Goal: Task Accomplishment & Management: Manage account settings

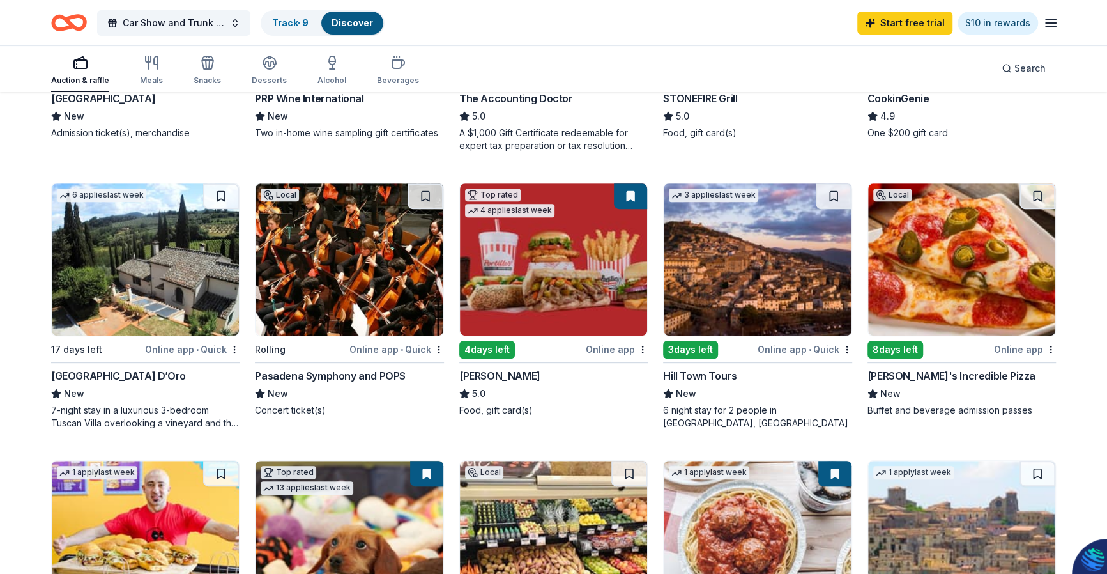
scroll to position [319, 0]
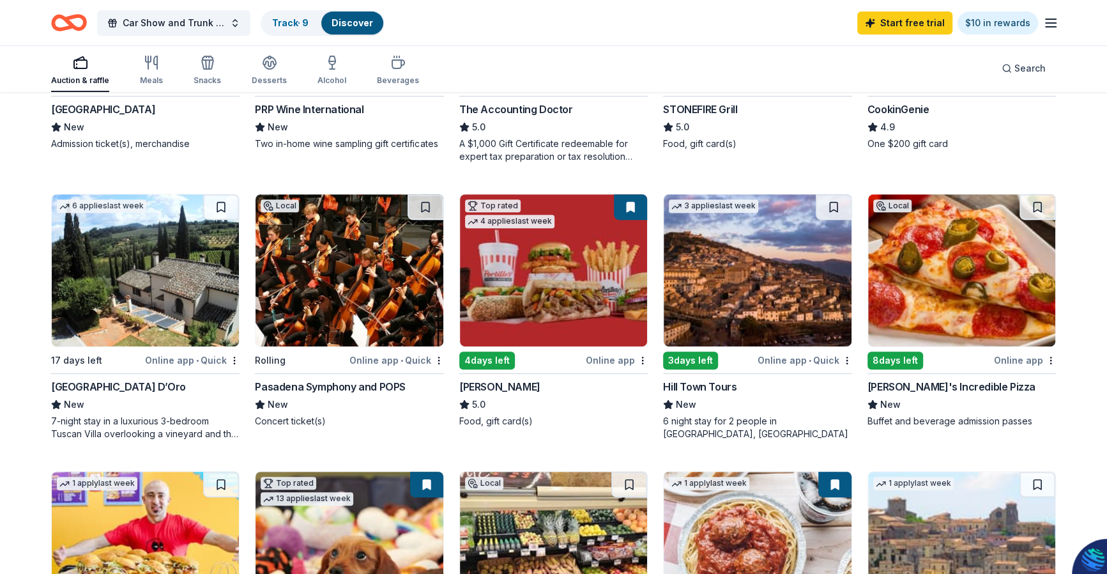
click at [898, 385] on div "[PERSON_NAME]'s Incredible Pizza" at bounding box center [952, 386] width 168 height 15
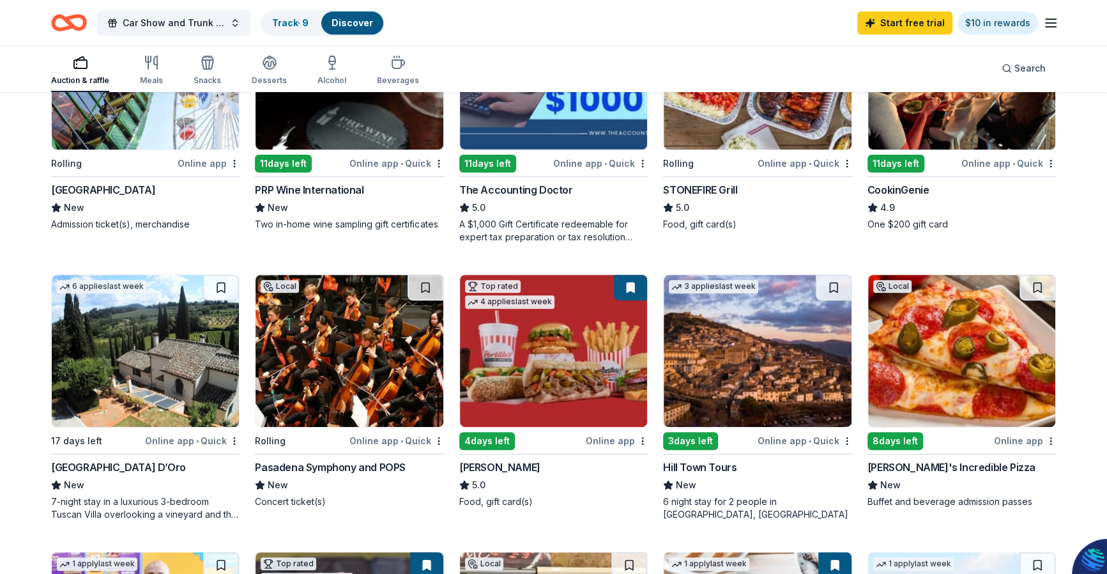
scroll to position [127, 0]
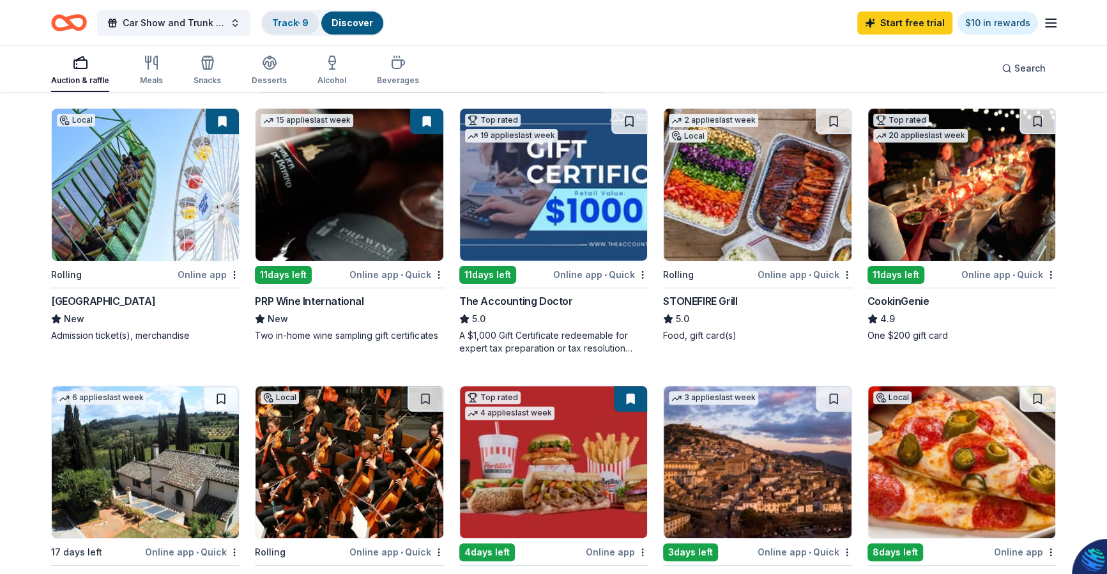
click at [304, 24] on link "Track · 9" at bounding box center [290, 22] width 36 height 11
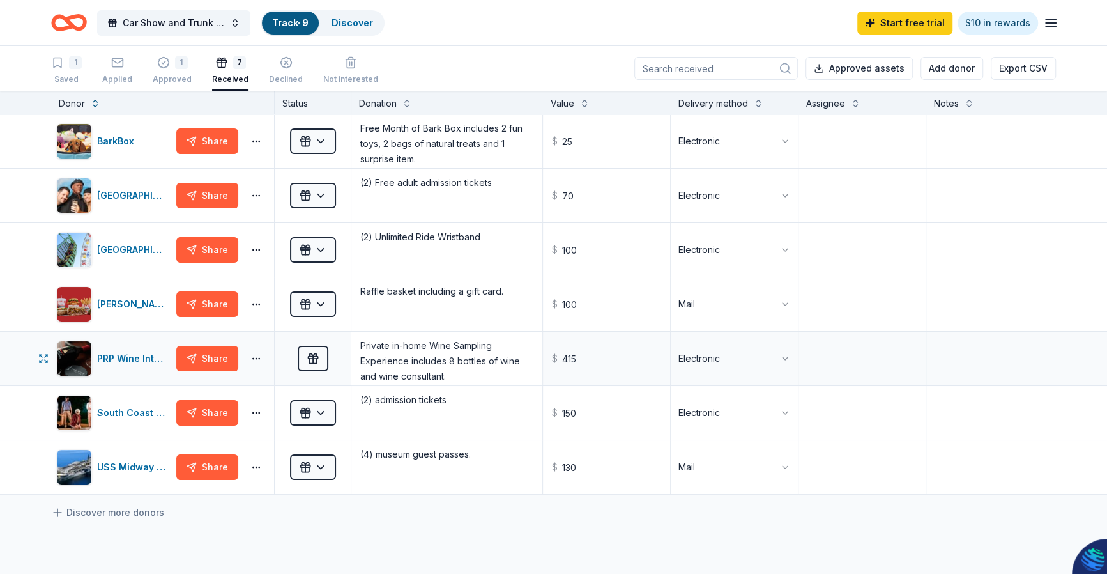
scroll to position [4, 0]
click at [909, 528] on div "Discover more donors" at bounding box center [584, 512] width 1169 height 36
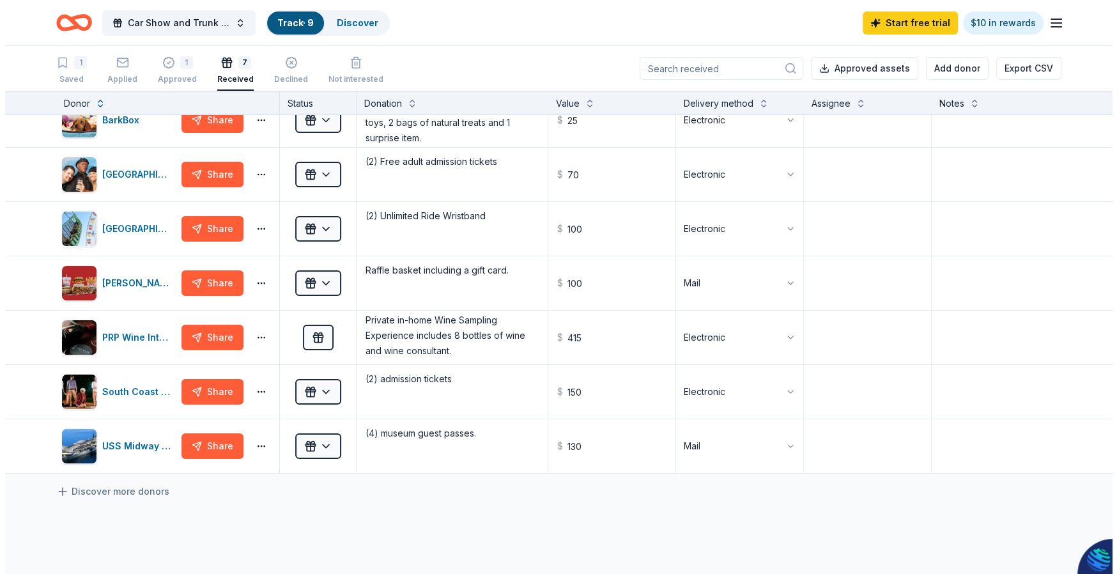
scroll to position [0, 0]
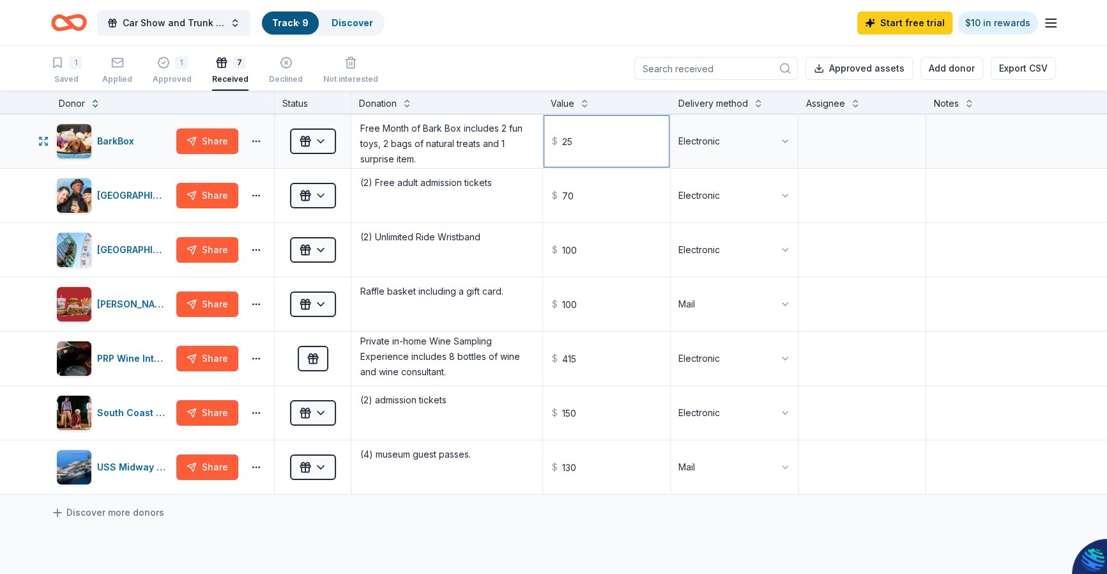
click at [539, 116] on div "BarkBox Share Received Free Month of Bark Box includes 2 fun toys, 2 bags of na…" at bounding box center [584, 141] width 1169 height 54
click at [541, 173] on div "(2) Free adult admission tickets" at bounding box center [446, 196] width 191 height 54
click at [893, 70] on button "Approved assets" at bounding box center [859, 68] width 107 height 23
click at [1029, 72] on button "Export CSV" at bounding box center [1023, 68] width 65 height 23
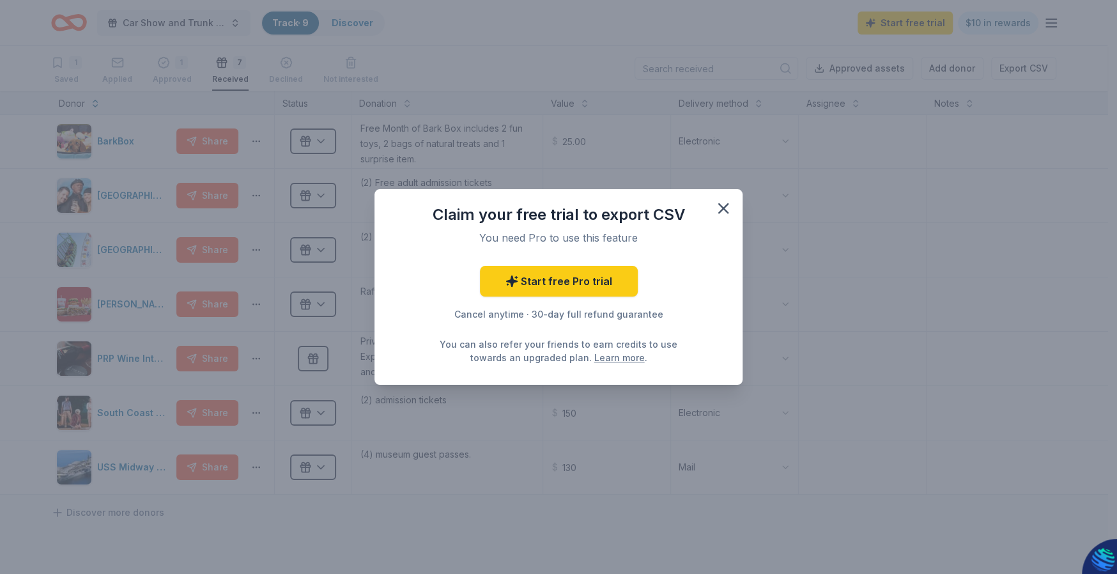
click at [889, 211] on div "Claim your free trial to export CSV You need Pro to use this feature Start free…" at bounding box center [558, 287] width 1117 height 574
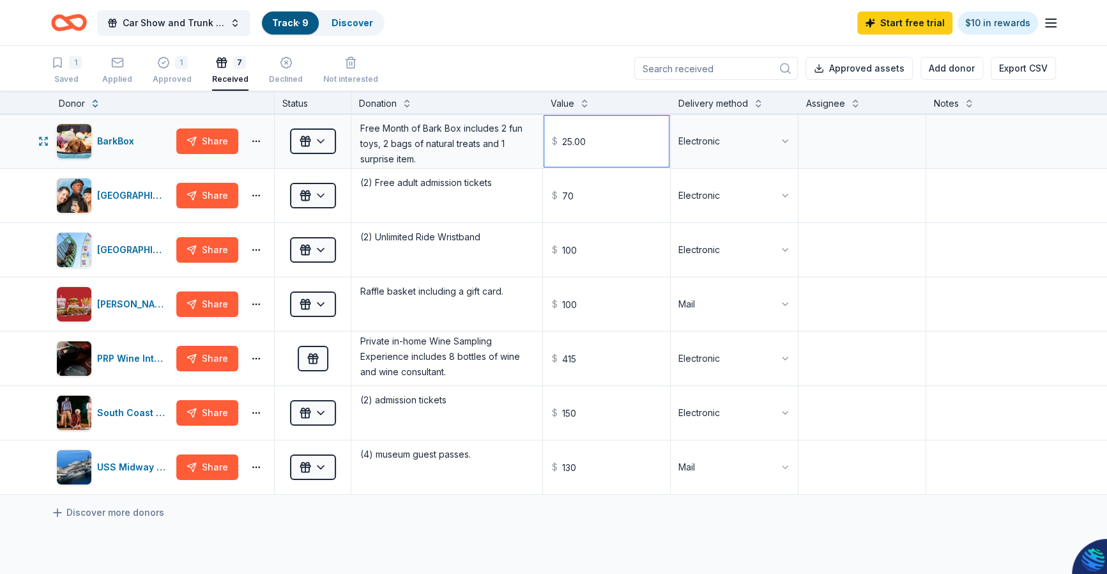
click at [585, 142] on input "25.00" at bounding box center [606, 141] width 125 height 51
type input "25.00"
click at [591, 208] on input "70" at bounding box center [606, 195] width 125 height 51
click at [581, 201] on input "70" at bounding box center [606, 195] width 125 height 51
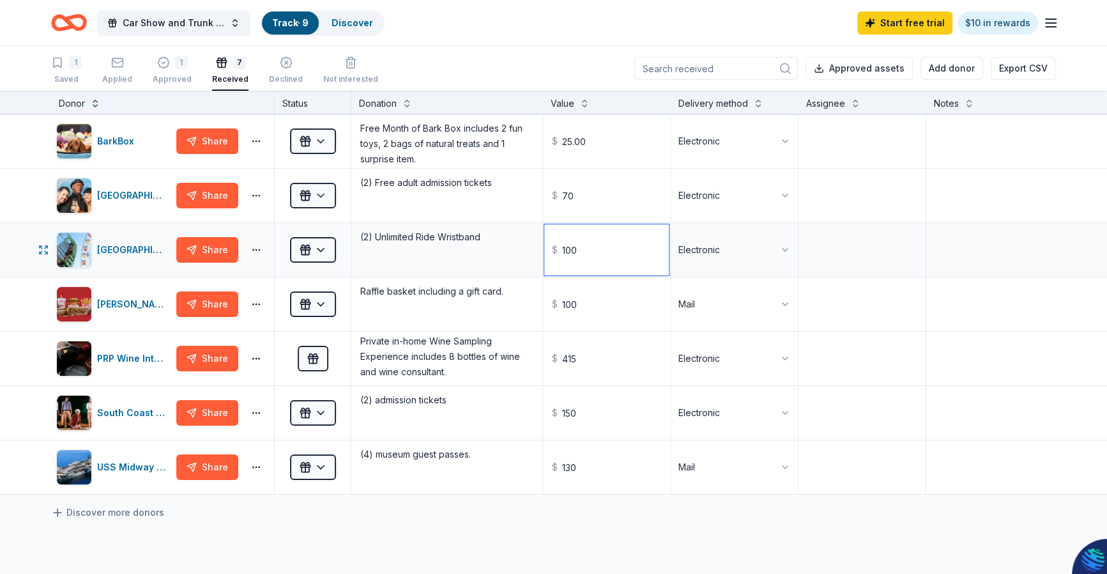
type input "70.00"
click at [585, 267] on input "100" at bounding box center [606, 249] width 125 height 51
click at [581, 251] on input "100" at bounding box center [606, 249] width 125 height 51
type input "100.00"
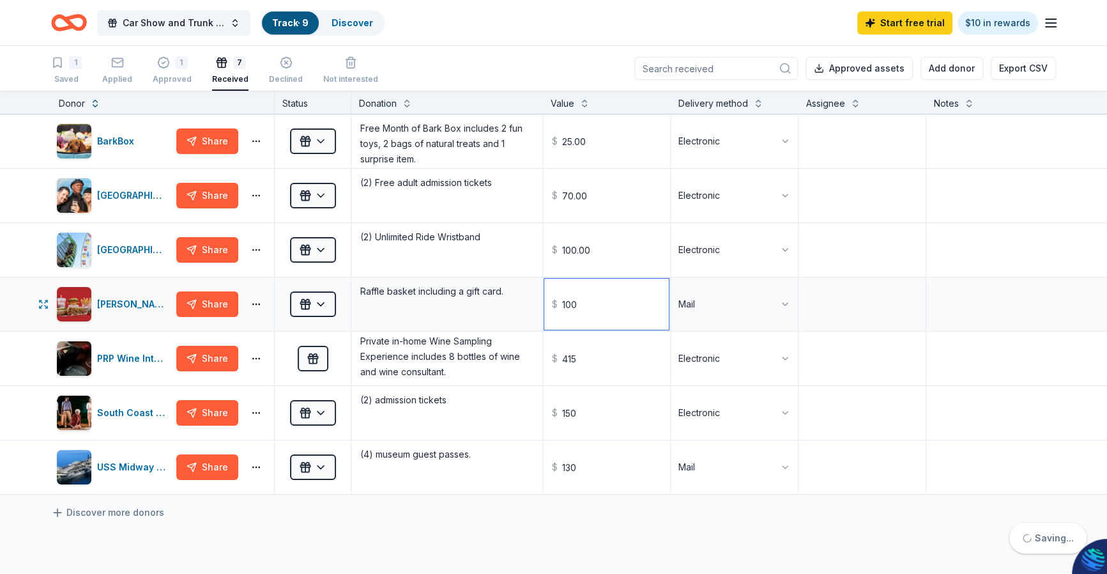
click at [581, 309] on input "100" at bounding box center [606, 304] width 125 height 51
click at [581, 310] on input "100" at bounding box center [606, 304] width 125 height 51
type input "100.00"
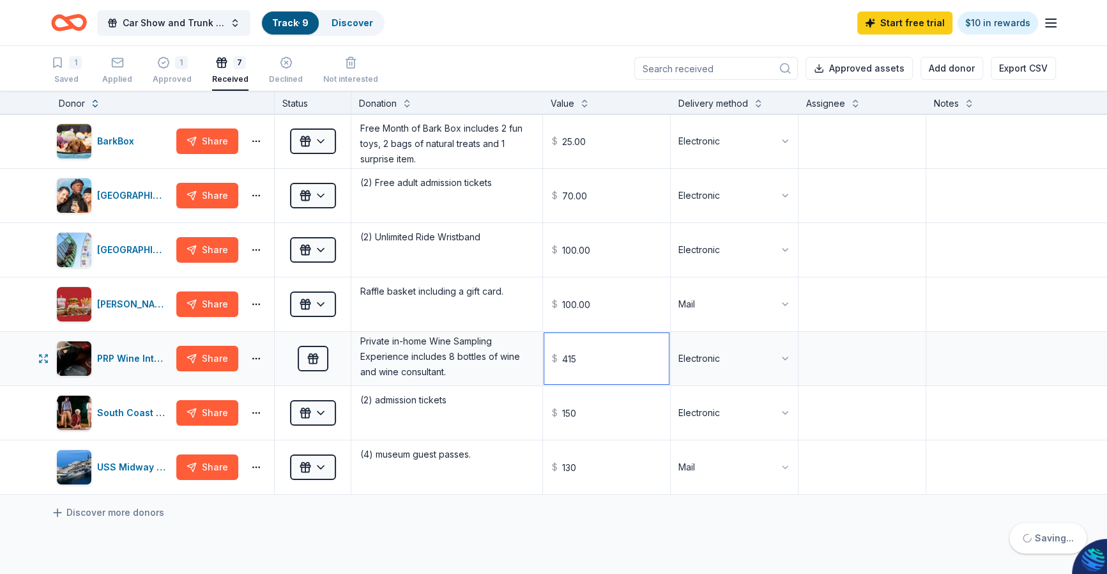
click at [582, 361] on input "415" at bounding box center [606, 358] width 125 height 51
type input "415.00"
click at [578, 408] on input "150" at bounding box center [606, 412] width 125 height 51
click at [578, 416] on input "150" at bounding box center [606, 412] width 125 height 51
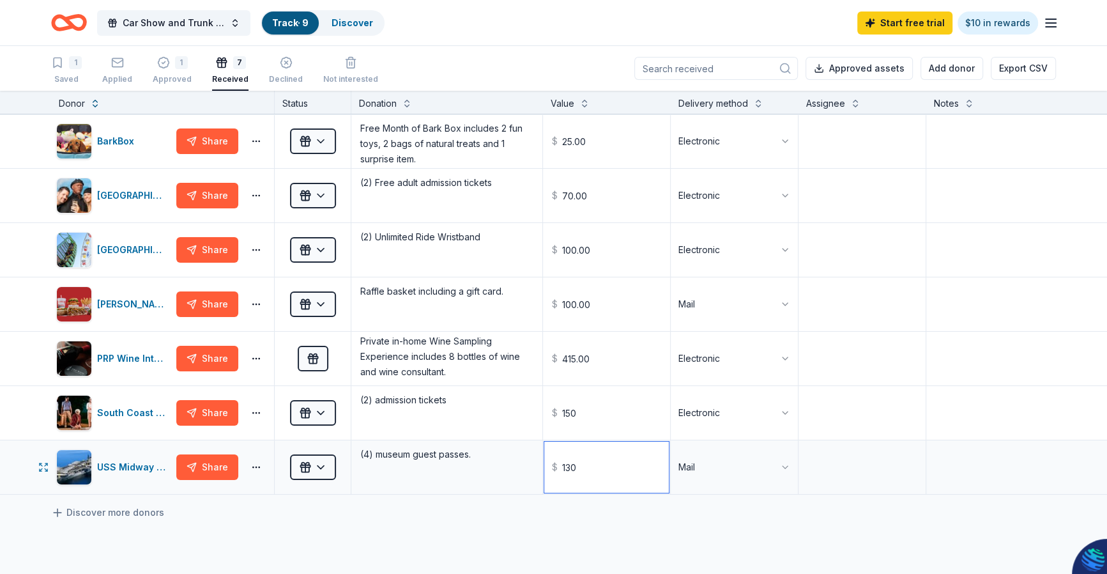
type input "150.00"
click at [580, 467] on input "130" at bounding box center [606, 466] width 125 height 51
click at [581, 481] on input "130" at bounding box center [606, 466] width 125 height 51
type input "130.00"
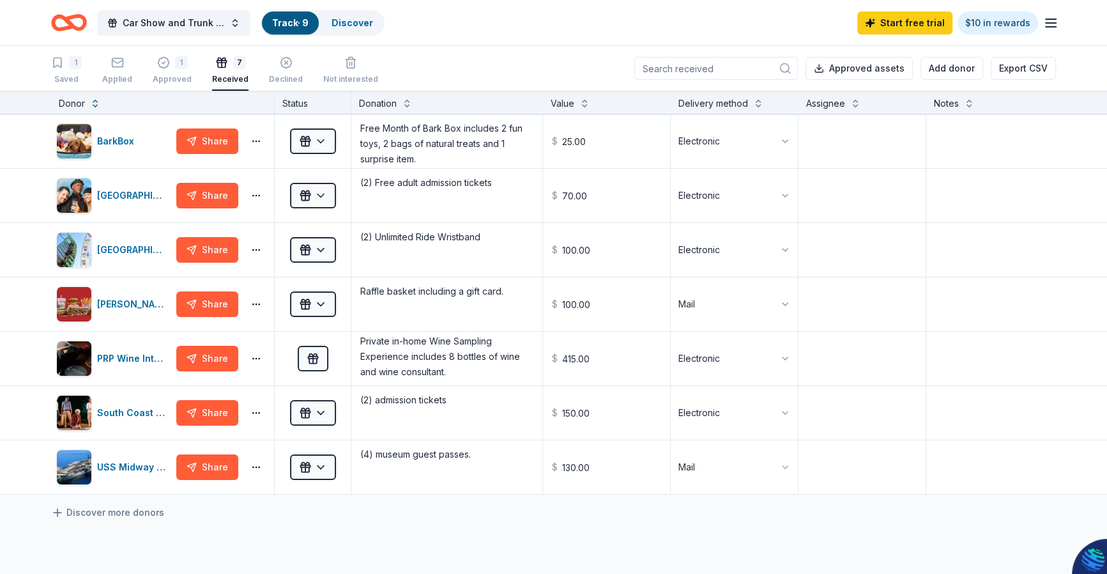
click at [581, 514] on div "Discover more donors" at bounding box center [584, 512] width 1169 height 36
click at [40, 137] on icon "button" at bounding box center [41, 138] width 2 height 2
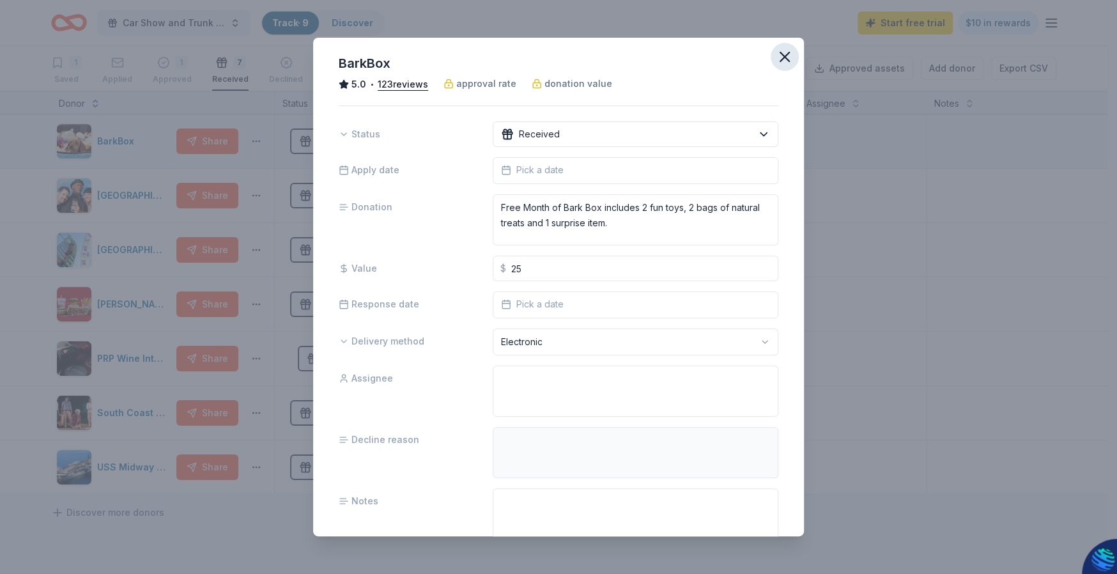
click at [780, 58] on icon "button" at bounding box center [784, 56] width 9 height 9
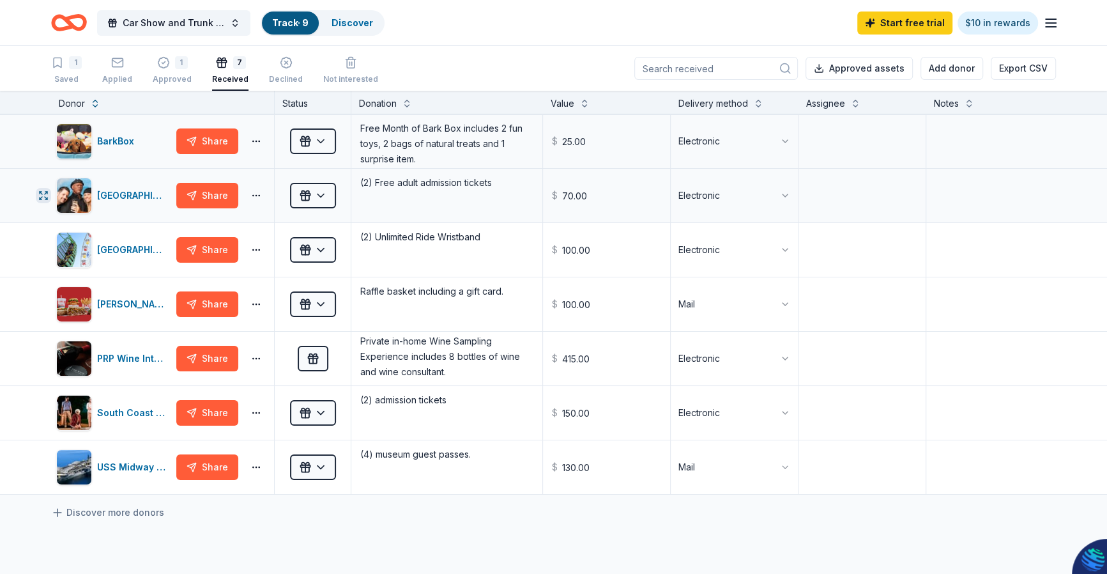
click at [44, 195] on icon "button" at bounding box center [43, 195] width 10 height 10
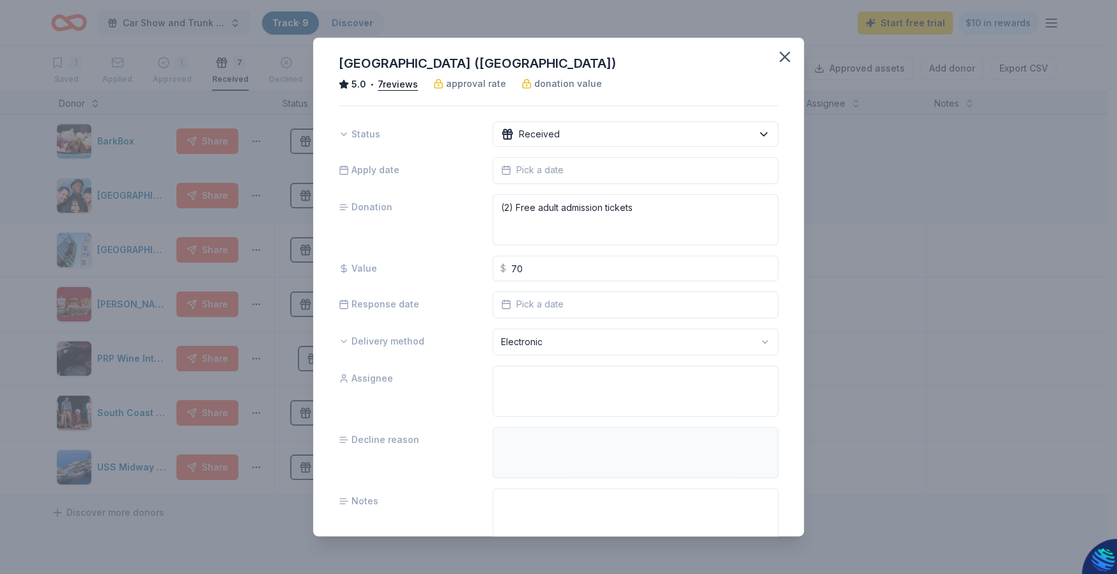
click at [42, 252] on div "[GEOGRAPHIC_DATA] ([GEOGRAPHIC_DATA]) 5.0 • 7 reviews approval rate donation va…" at bounding box center [558, 287] width 1117 height 574
click at [248, 123] on div "[GEOGRAPHIC_DATA] ([GEOGRAPHIC_DATA]) 5.0 • 7 reviews approval rate donation va…" at bounding box center [558, 287] width 1117 height 574
click at [776, 58] on icon "button" at bounding box center [785, 57] width 18 height 18
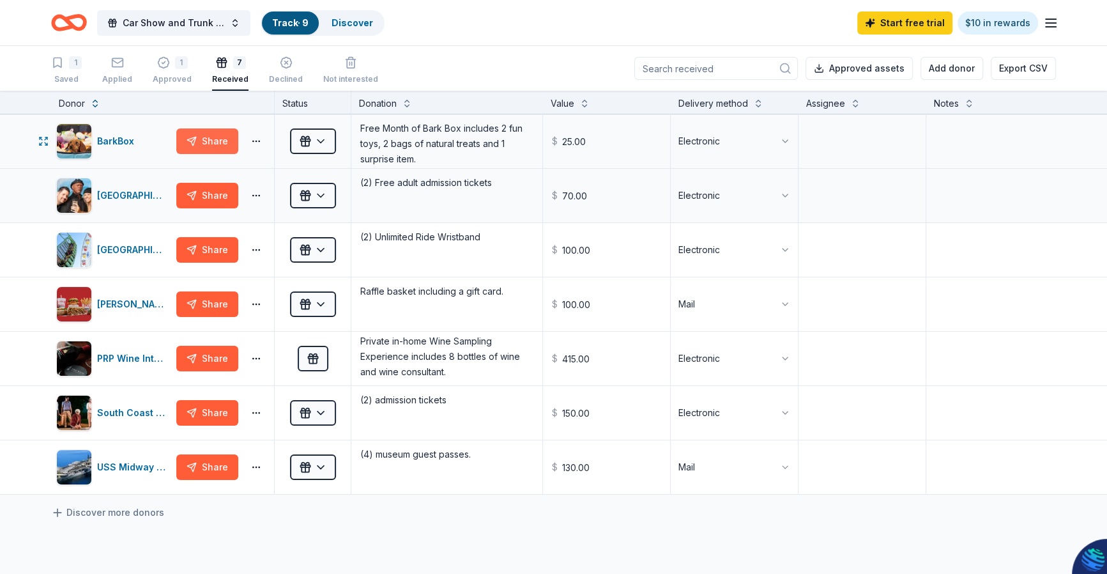
click at [206, 139] on button "Share" at bounding box center [207, 141] width 62 height 26
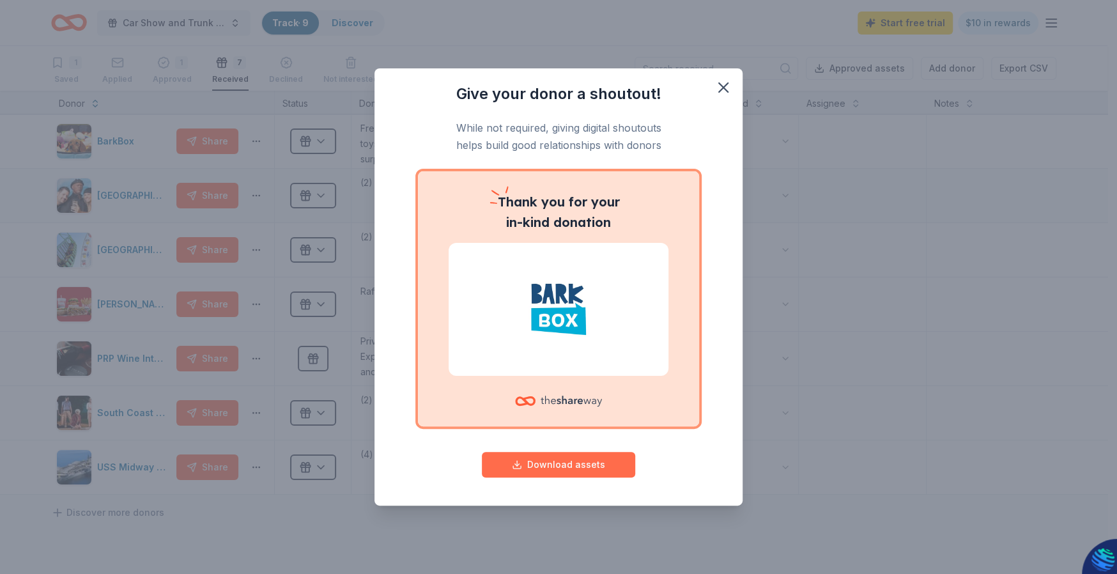
click at [541, 468] on button "Download assets" at bounding box center [558, 465] width 153 height 26
click at [726, 86] on icon "button" at bounding box center [723, 88] width 18 height 18
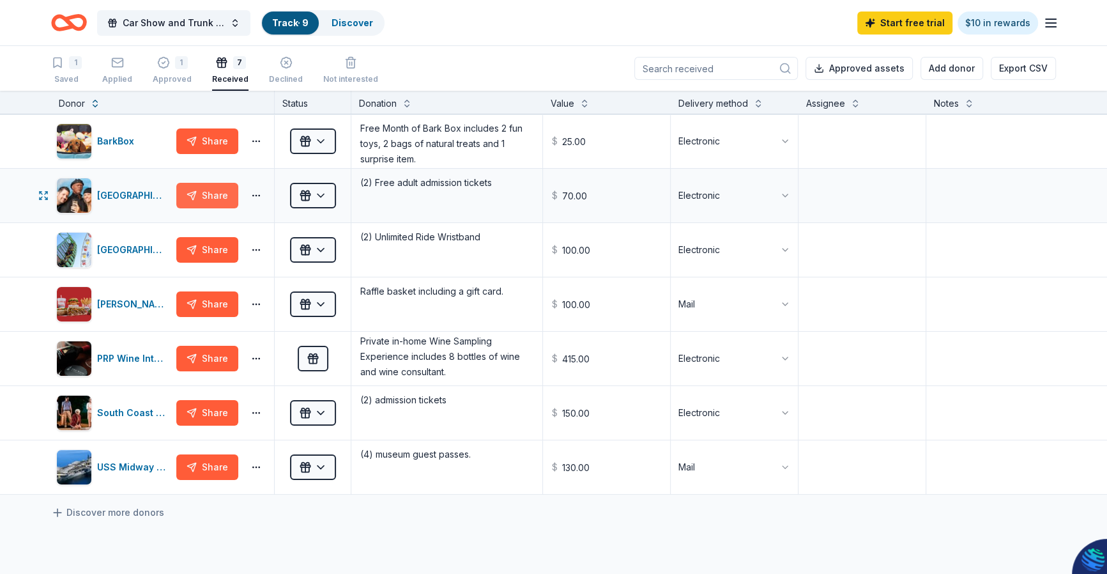
click at [213, 197] on button "Share" at bounding box center [207, 196] width 62 height 26
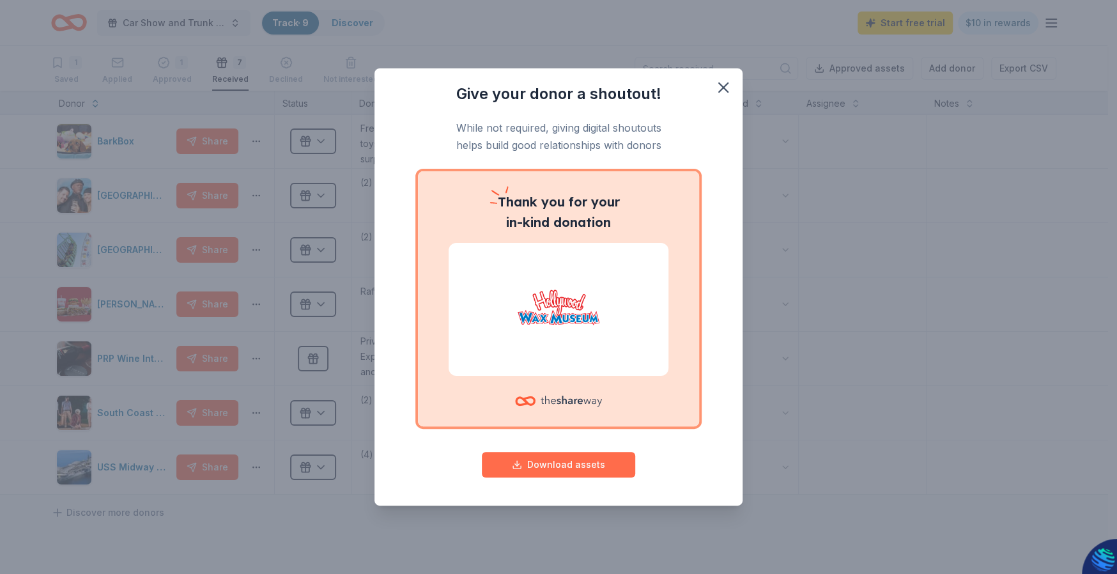
click at [533, 459] on button "Download assets" at bounding box center [558, 465] width 153 height 26
click at [725, 90] on icon "button" at bounding box center [723, 87] width 9 height 9
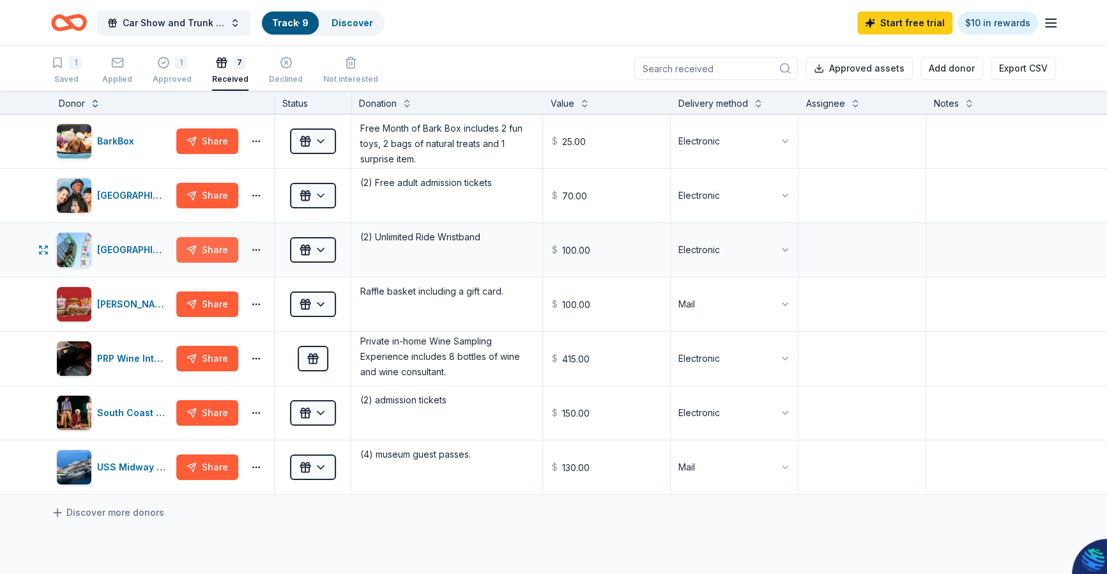
click at [204, 246] on button "Share" at bounding box center [207, 250] width 62 height 26
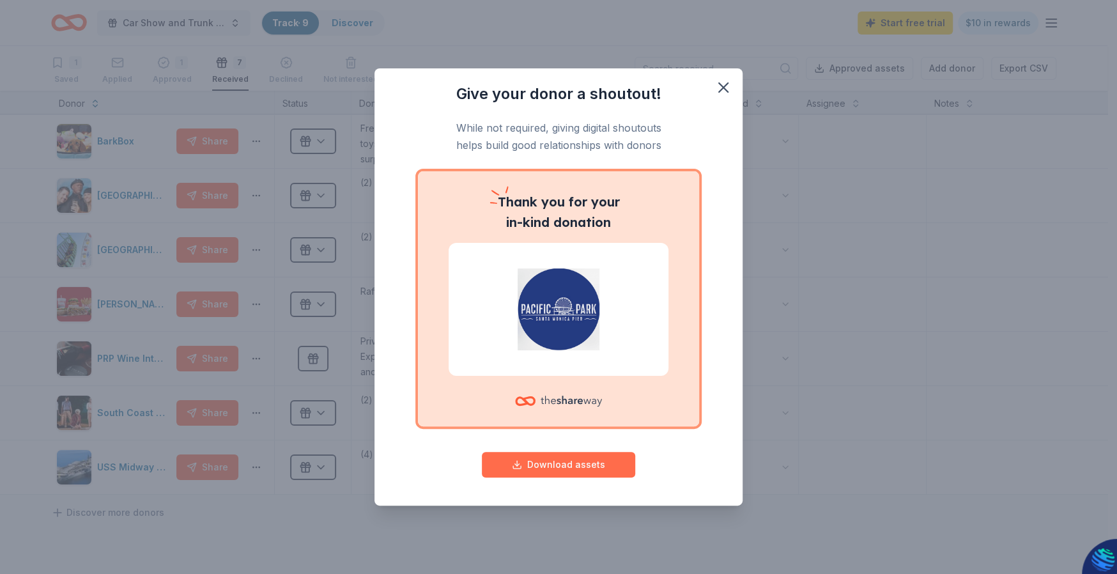
click at [603, 461] on button "Download assets" at bounding box center [558, 465] width 153 height 26
click at [723, 84] on icon "button" at bounding box center [723, 88] width 18 height 18
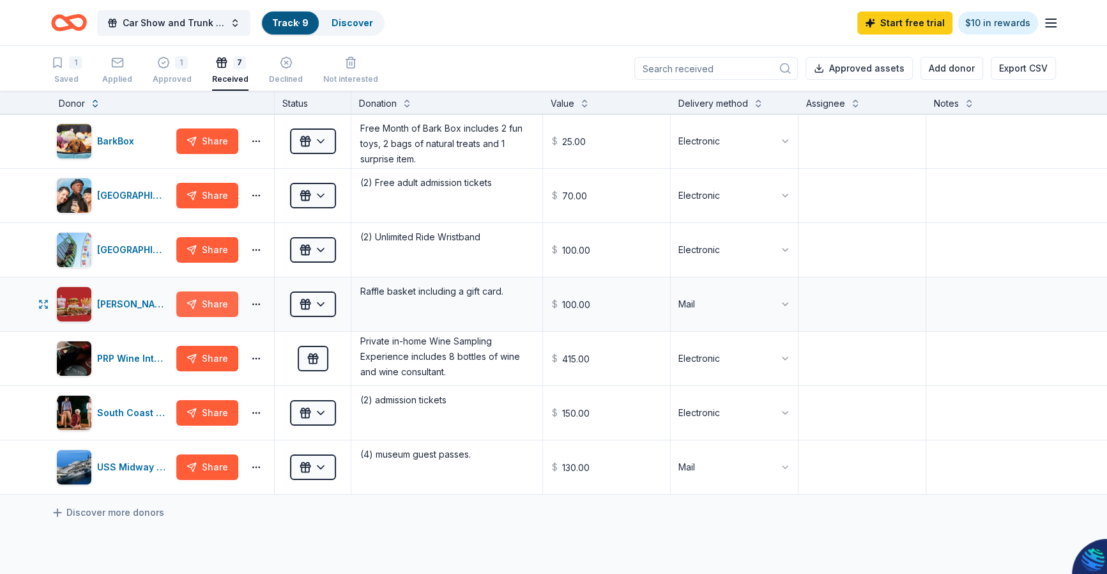
click at [208, 307] on button "Share" at bounding box center [207, 304] width 62 height 26
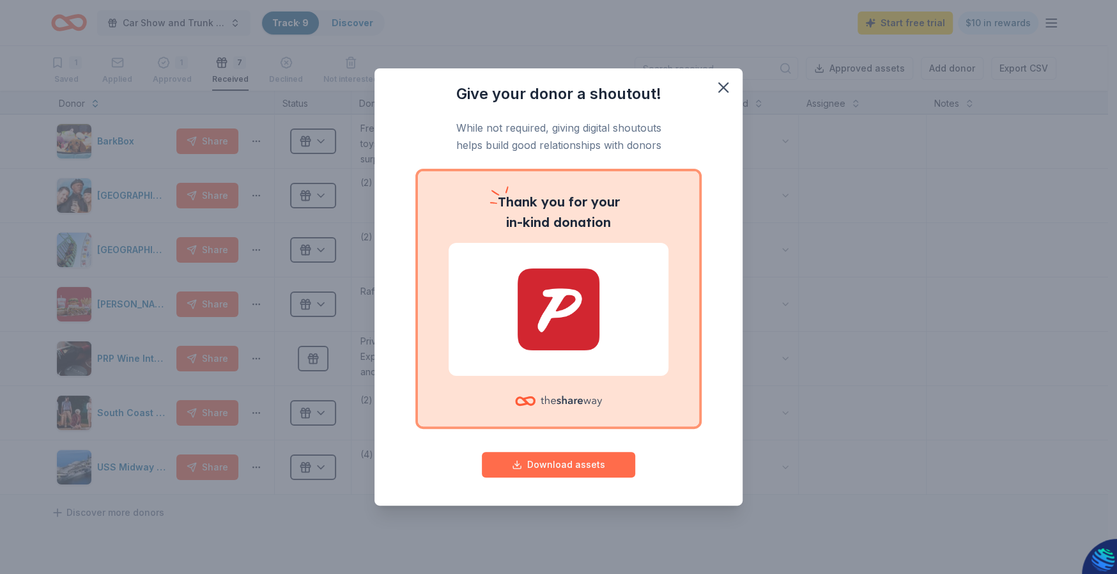
click at [530, 459] on button "Download assets" at bounding box center [558, 465] width 153 height 26
click at [726, 87] on icon "button" at bounding box center [723, 88] width 18 height 18
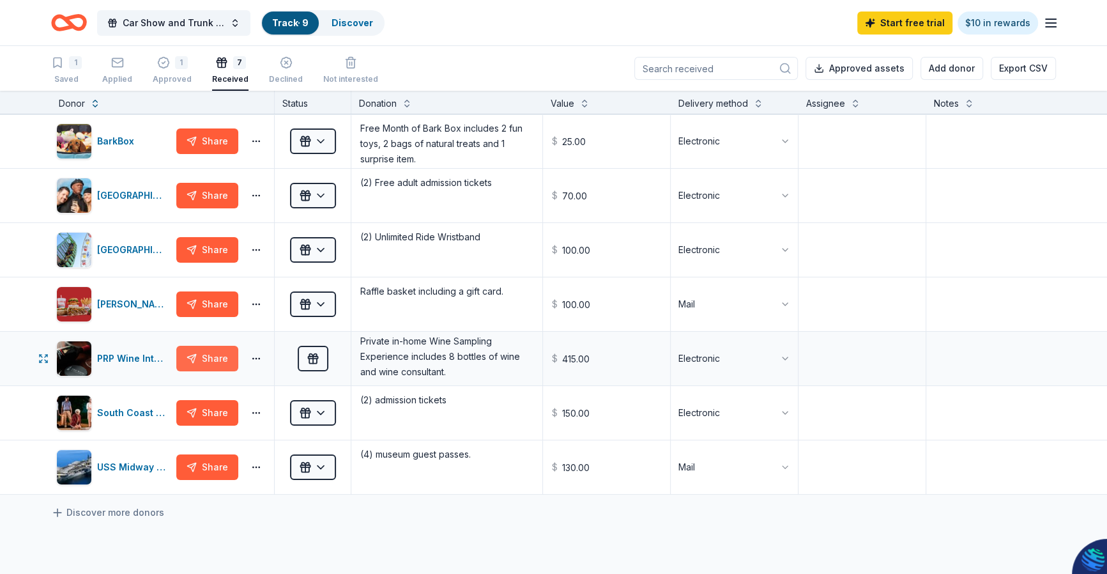
click at [206, 360] on button "Share" at bounding box center [207, 359] width 62 height 26
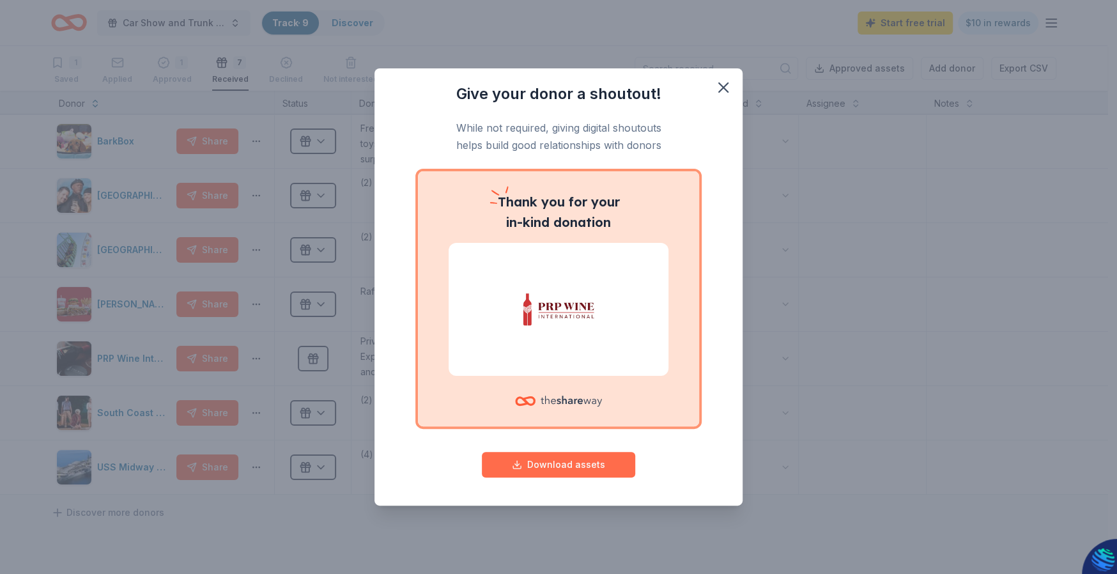
click at [532, 463] on button "Download assets" at bounding box center [558, 465] width 153 height 26
click at [728, 84] on icon "button" at bounding box center [723, 88] width 18 height 18
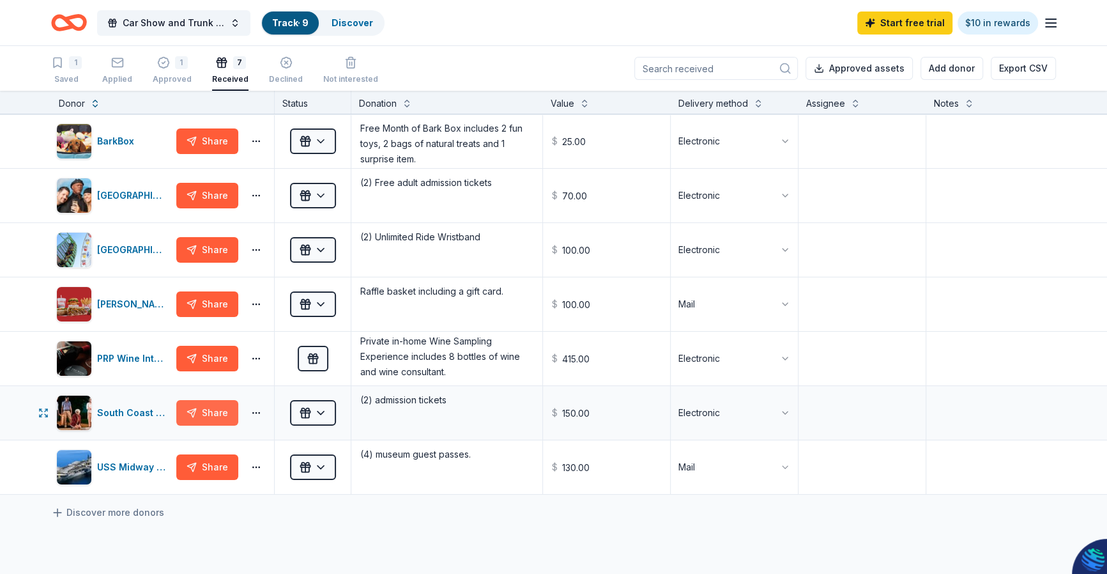
click at [218, 416] on button "Share" at bounding box center [207, 413] width 62 height 26
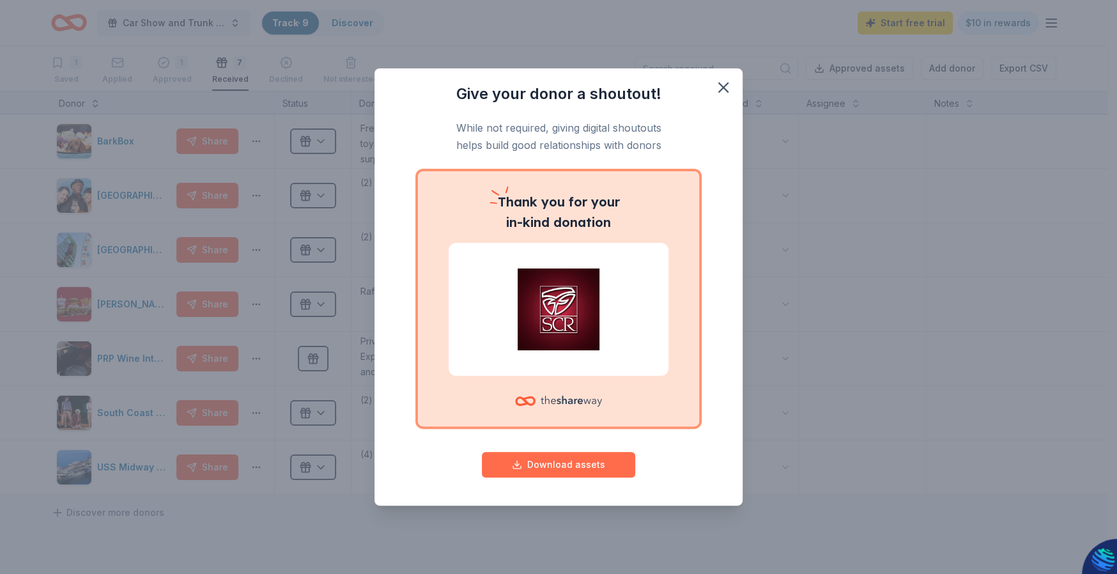
click at [537, 461] on button "Download assets" at bounding box center [558, 465] width 153 height 26
click at [720, 86] on icon "button" at bounding box center [723, 88] width 18 height 18
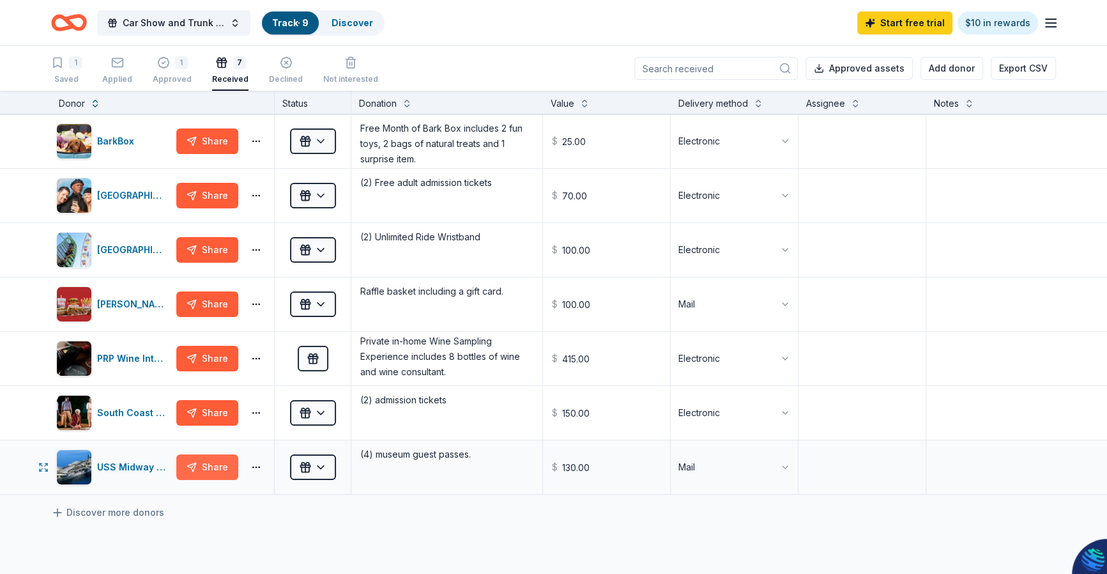
click at [205, 470] on button "Share" at bounding box center [207, 467] width 62 height 26
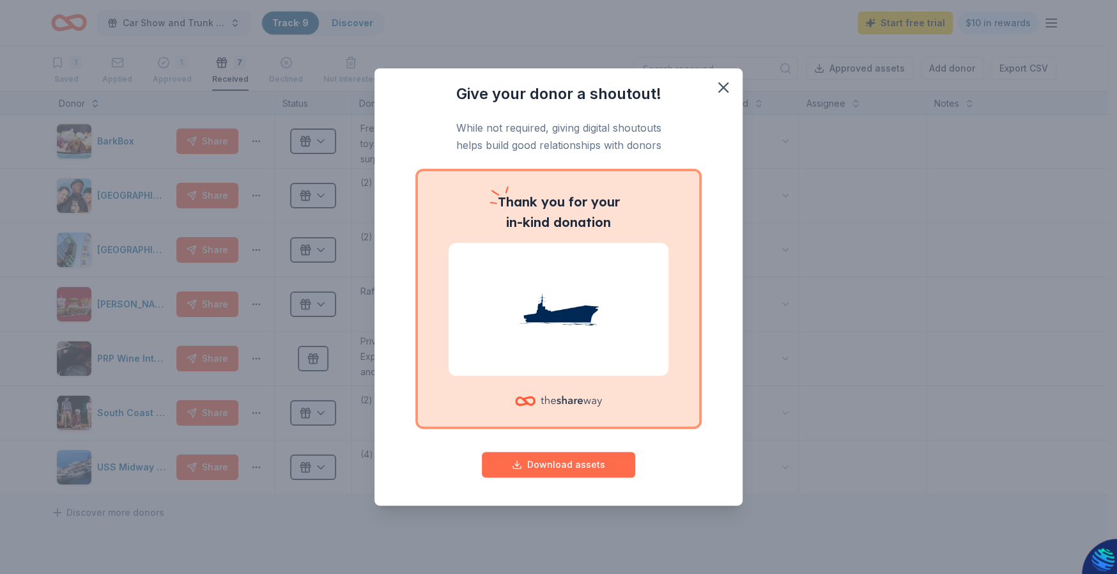
click at [565, 456] on button "Download assets" at bounding box center [558, 465] width 153 height 26
click at [724, 85] on icon "button" at bounding box center [723, 87] width 9 height 9
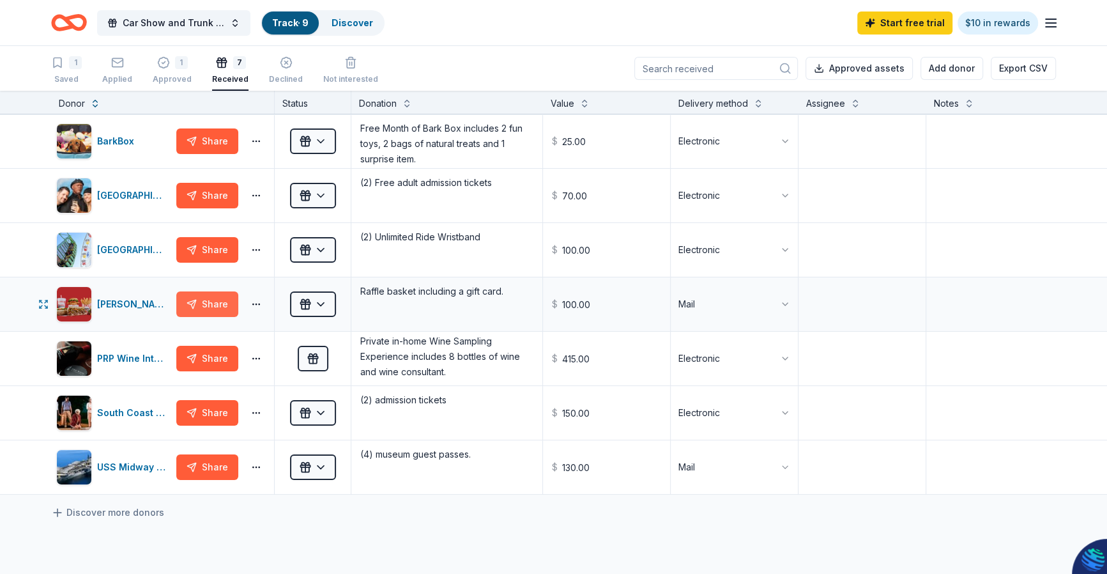
click at [213, 310] on button "Share" at bounding box center [207, 304] width 62 height 26
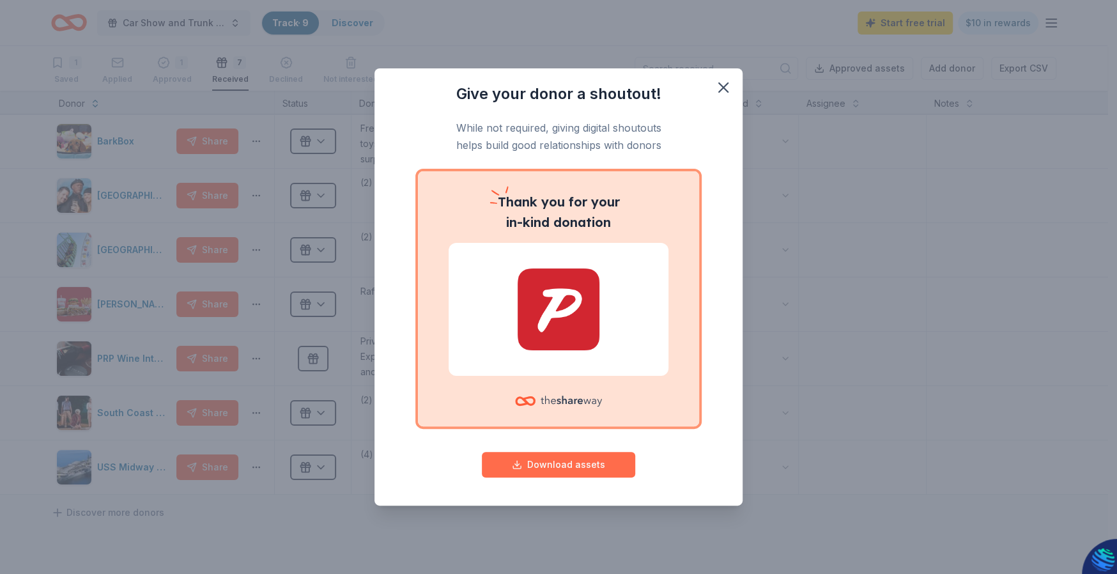
click at [565, 465] on button "Download assets" at bounding box center [558, 465] width 153 height 26
click at [726, 90] on icon "button" at bounding box center [723, 87] width 9 height 9
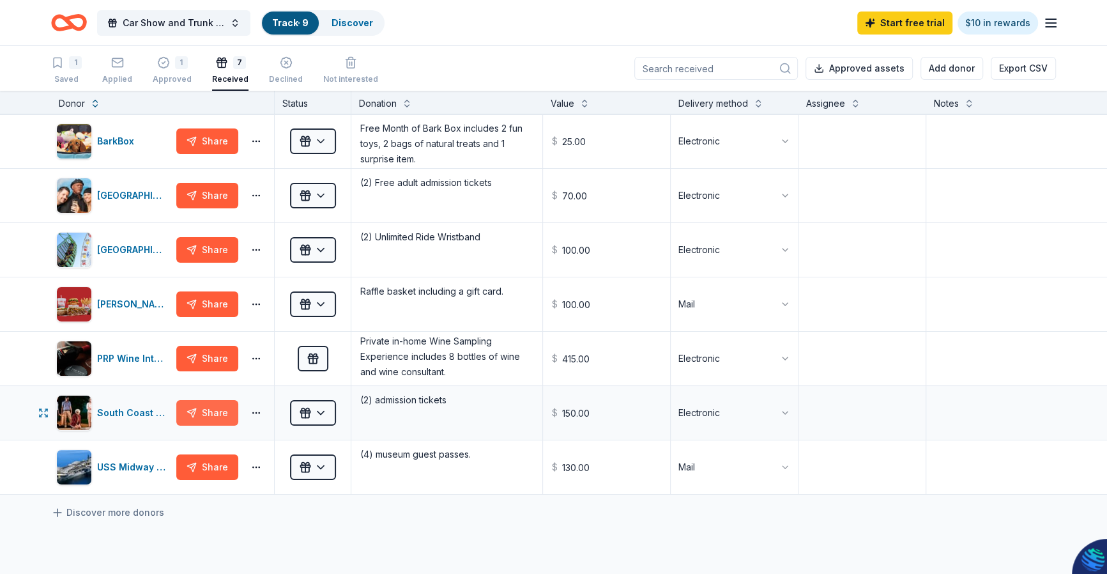
click at [206, 417] on button "Share" at bounding box center [207, 413] width 62 height 26
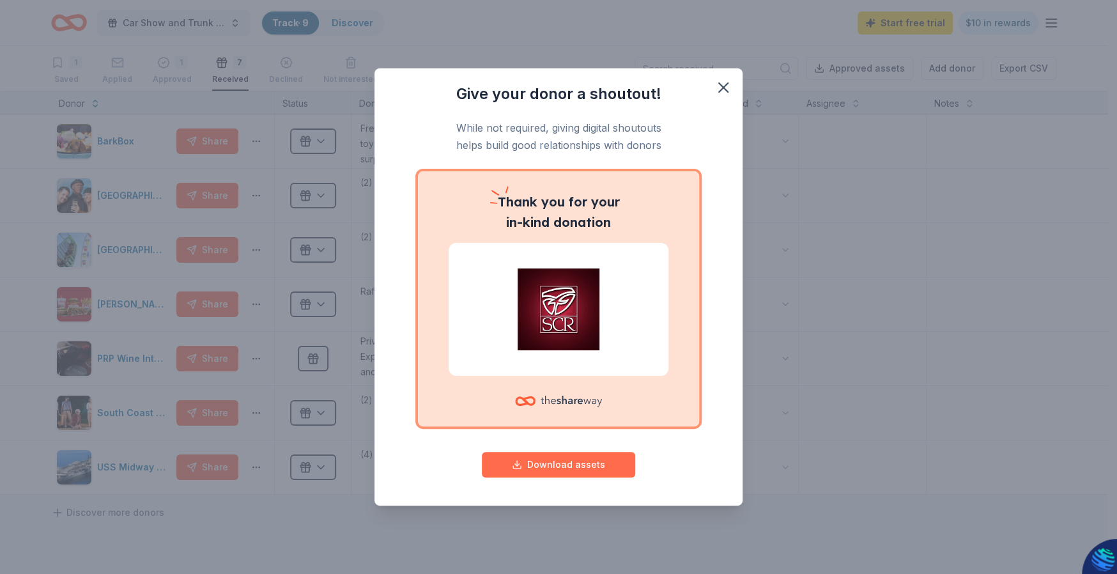
click at [544, 461] on button "Download assets" at bounding box center [558, 465] width 153 height 26
click at [719, 88] on icon "button" at bounding box center [723, 88] width 18 height 18
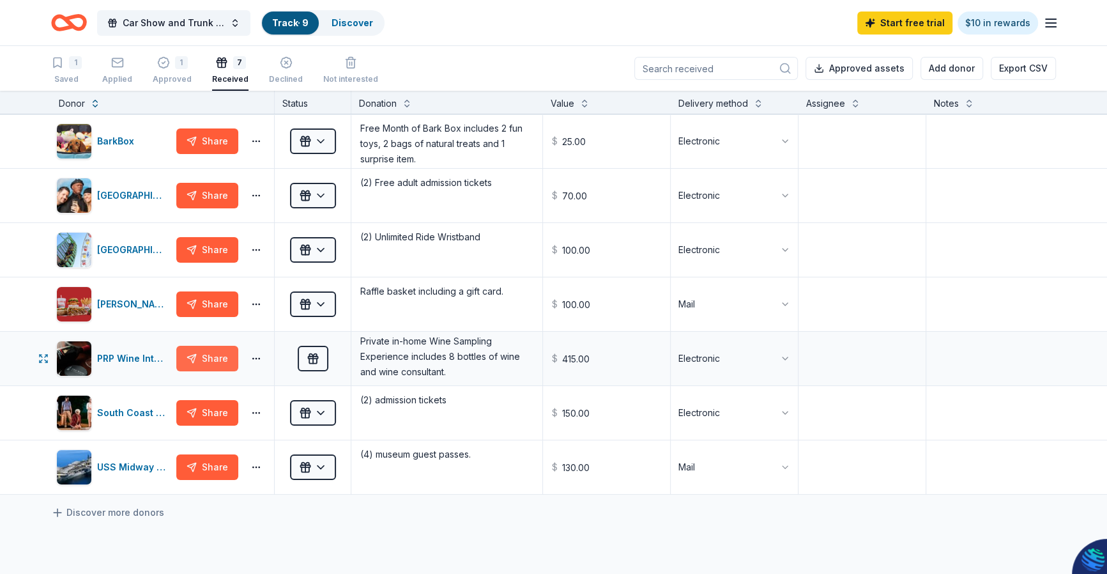
click at [217, 355] on button "Share" at bounding box center [207, 359] width 62 height 26
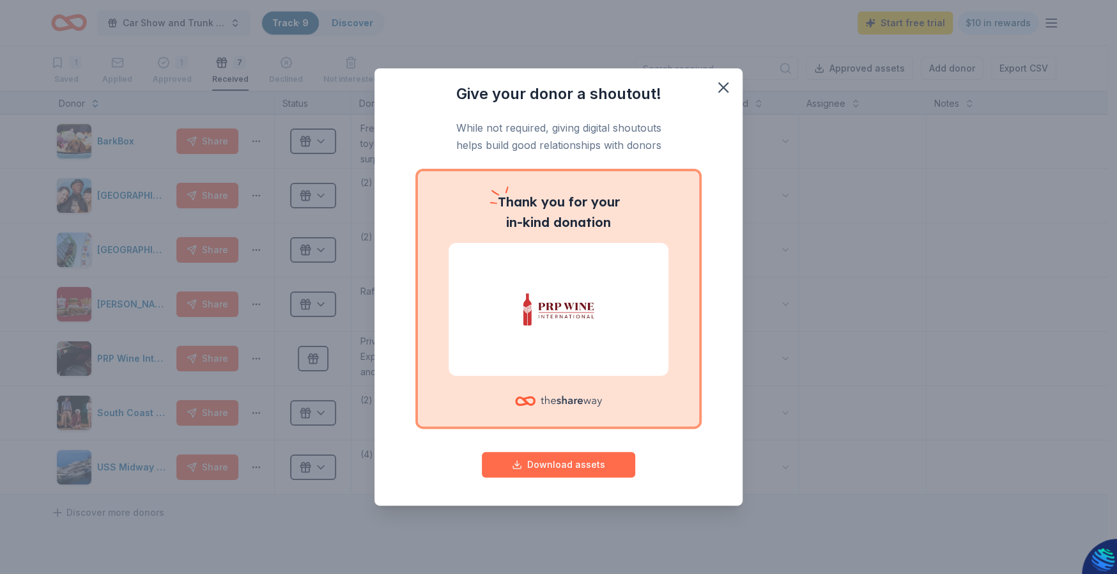
click at [562, 468] on button "Download assets" at bounding box center [558, 465] width 153 height 26
click at [722, 88] on icon "button" at bounding box center [723, 87] width 9 height 9
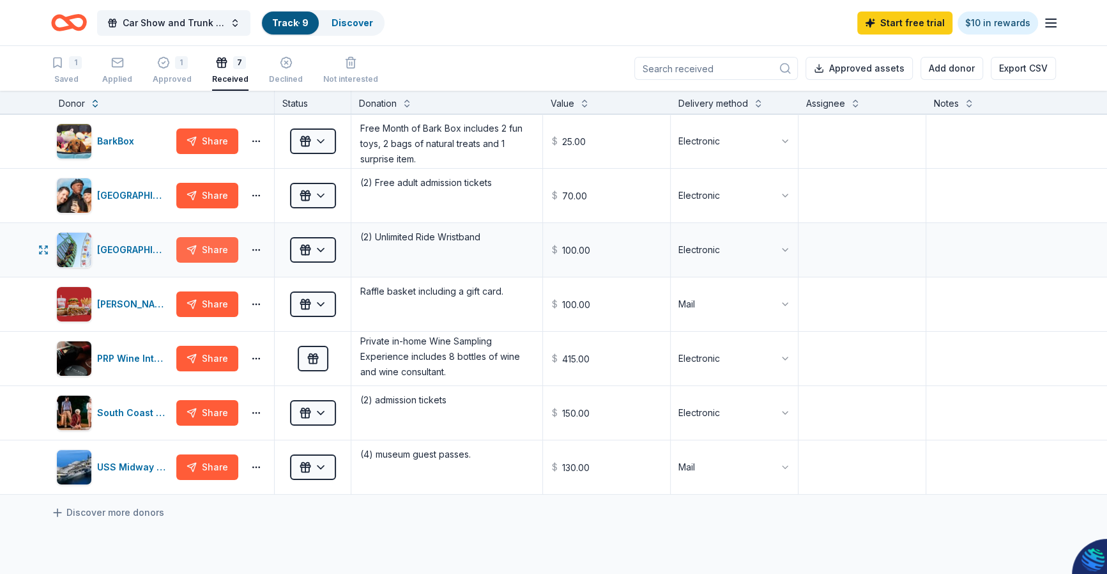
click at [226, 253] on button "Share" at bounding box center [207, 250] width 62 height 26
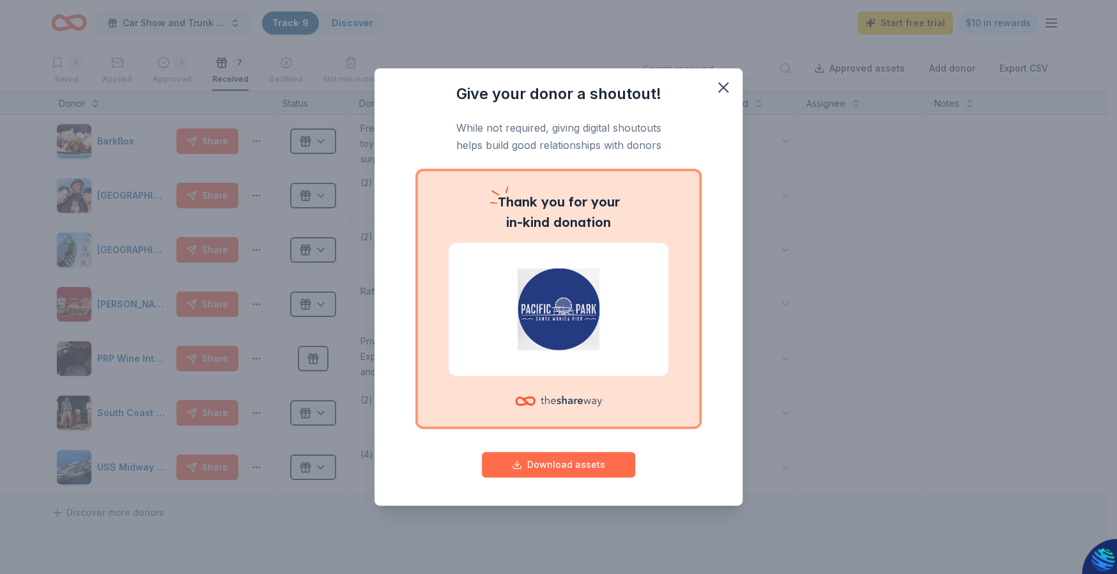
click at [570, 465] on button "Download assets" at bounding box center [558, 465] width 153 height 26
click at [723, 88] on icon "button" at bounding box center [723, 87] width 9 height 9
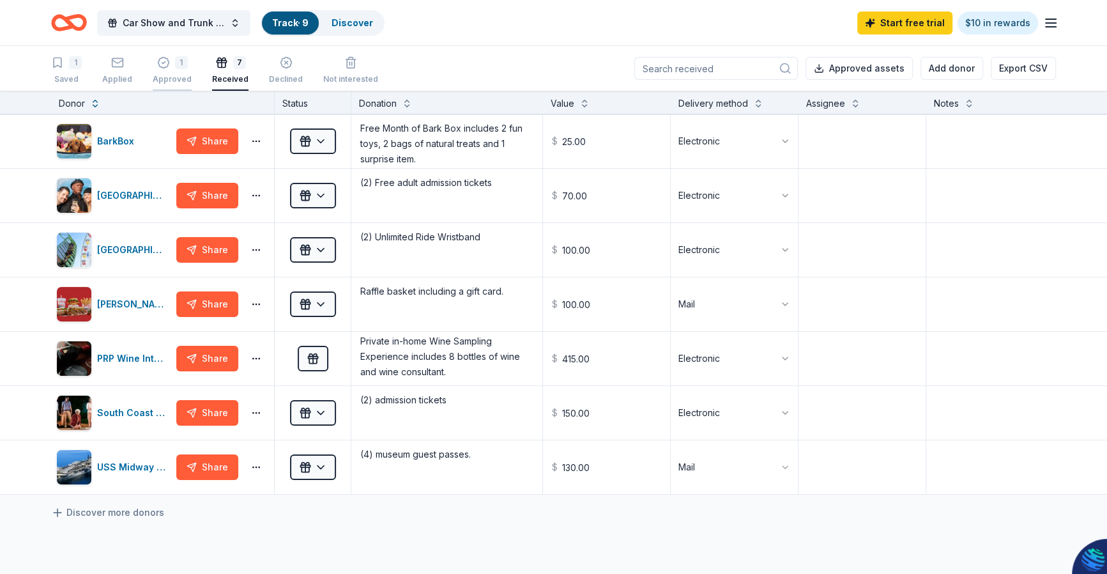
click at [179, 65] on div "1" at bounding box center [181, 62] width 13 height 13
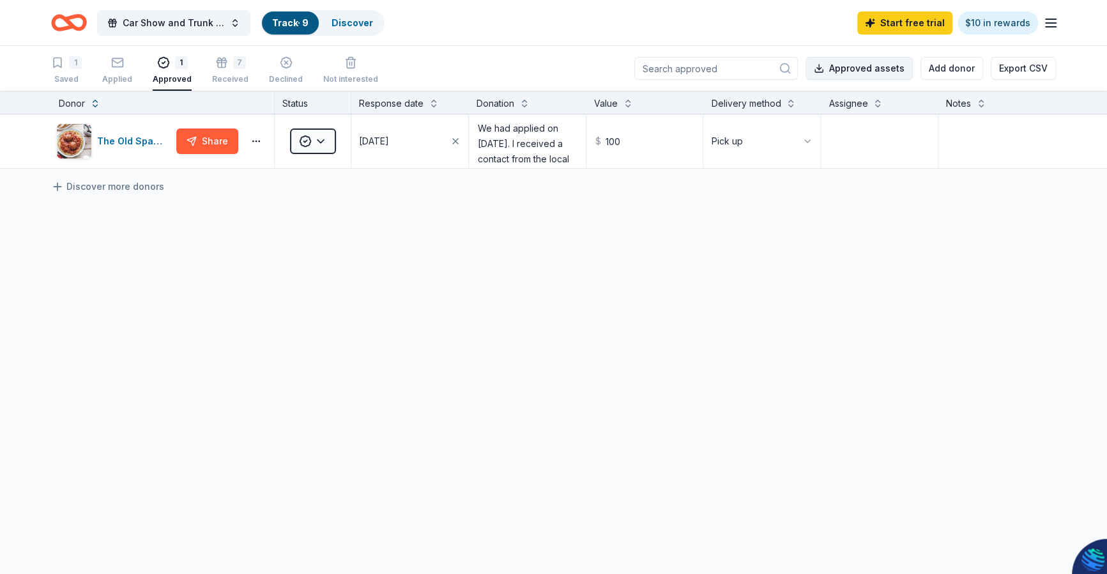
click at [838, 68] on button "Approved assets" at bounding box center [859, 68] width 107 height 23
